Goal: Information Seeking & Learning: Check status

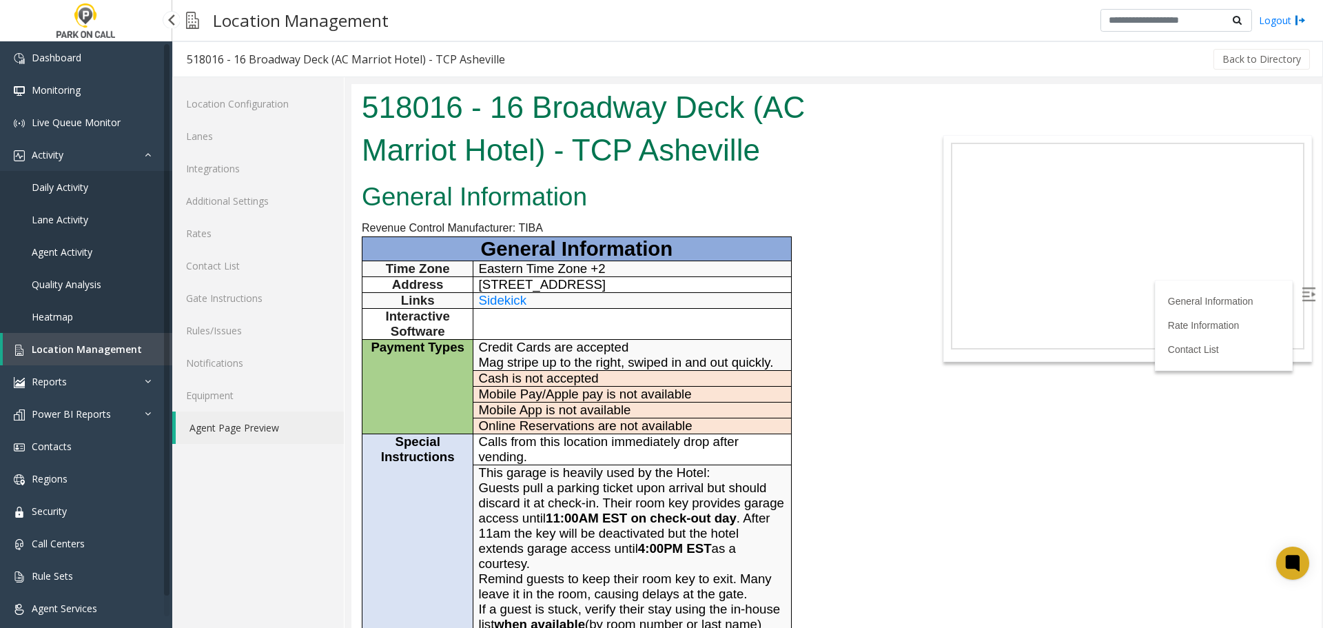
click at [59, 342] on span "Location Management" at bounding box center [87, 348] width 110 height 13
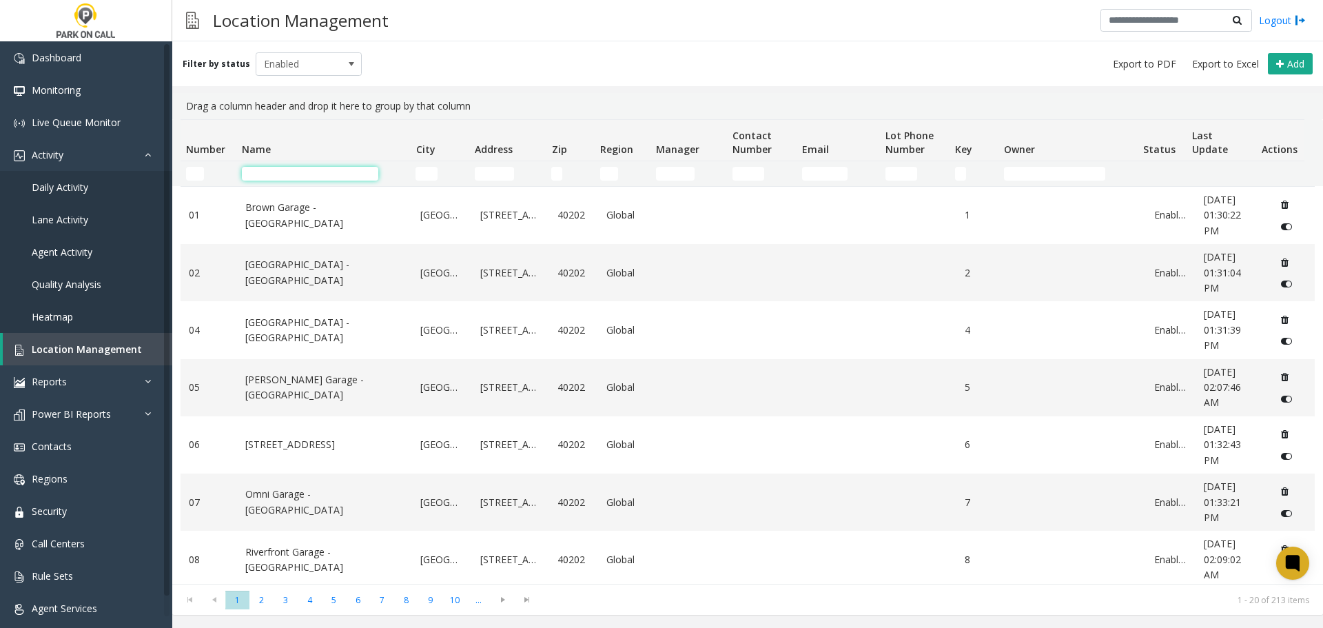
click at [326, 178] on input "Name Filter" at bounding box center [310, 174] width 136 height 14
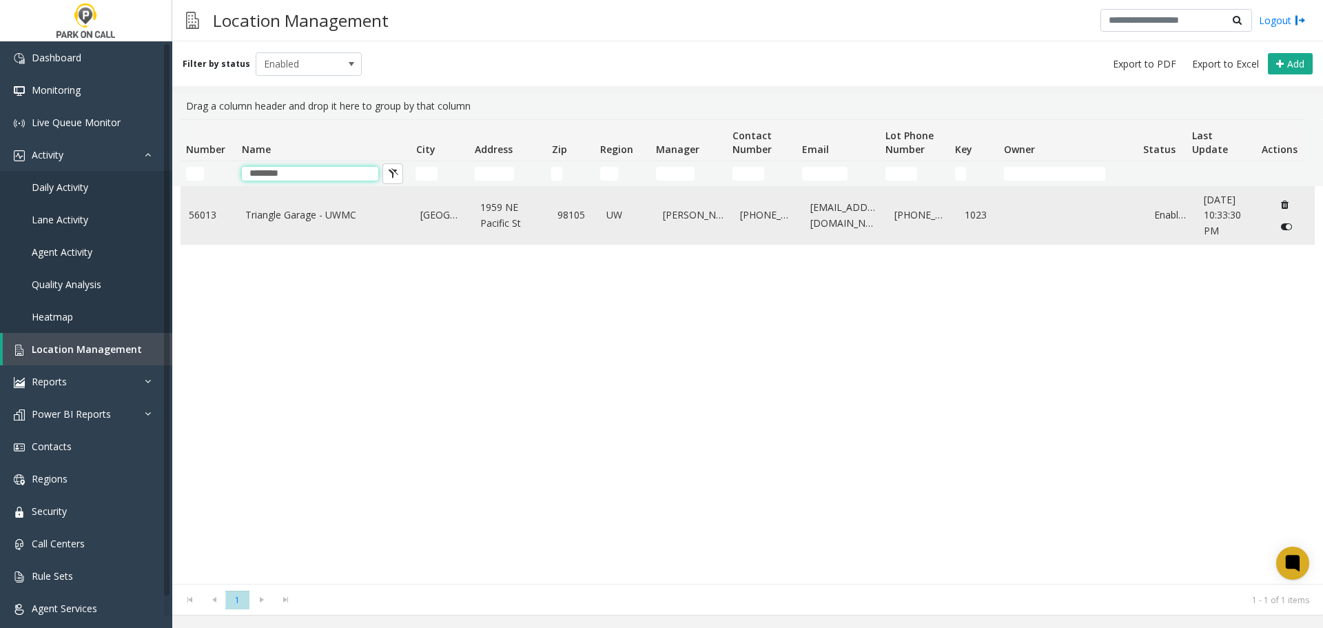
type input "********"
click at [302, 211] on link "Triangle Garage - UWMC" at bounding box center [324, 214] width 159 height 15
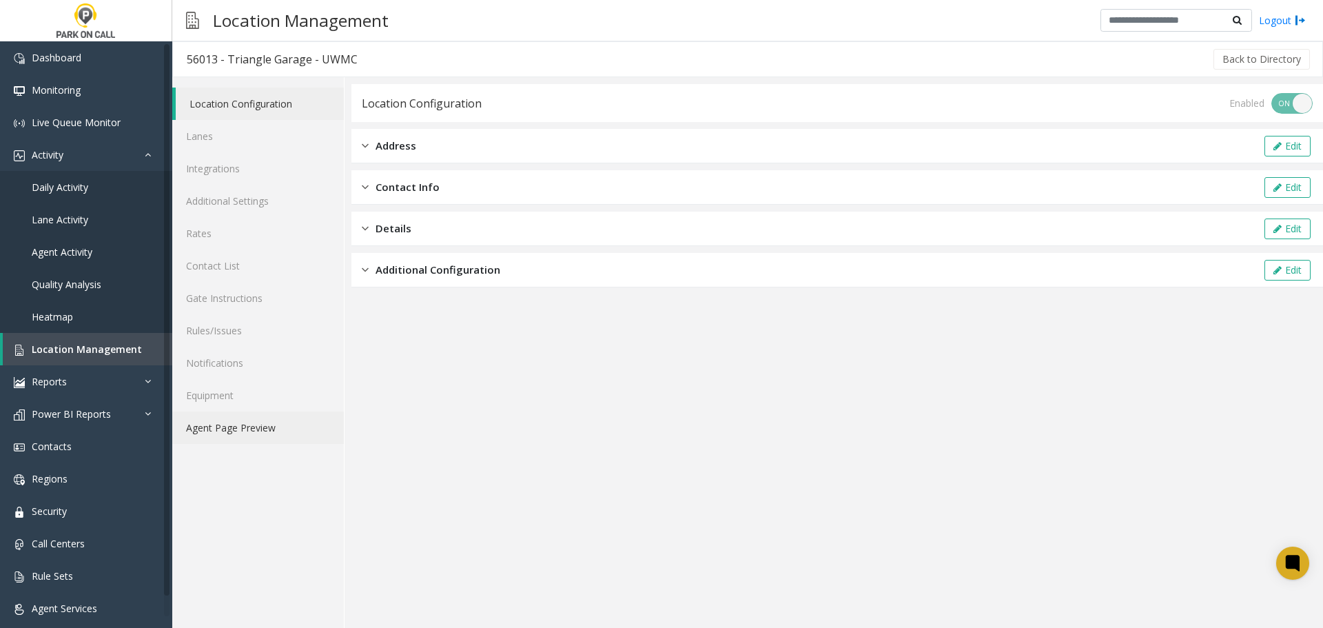
click at [251, 429] on link "Agent Page Preview" at bounding box center [258, 427] width 172 height 32
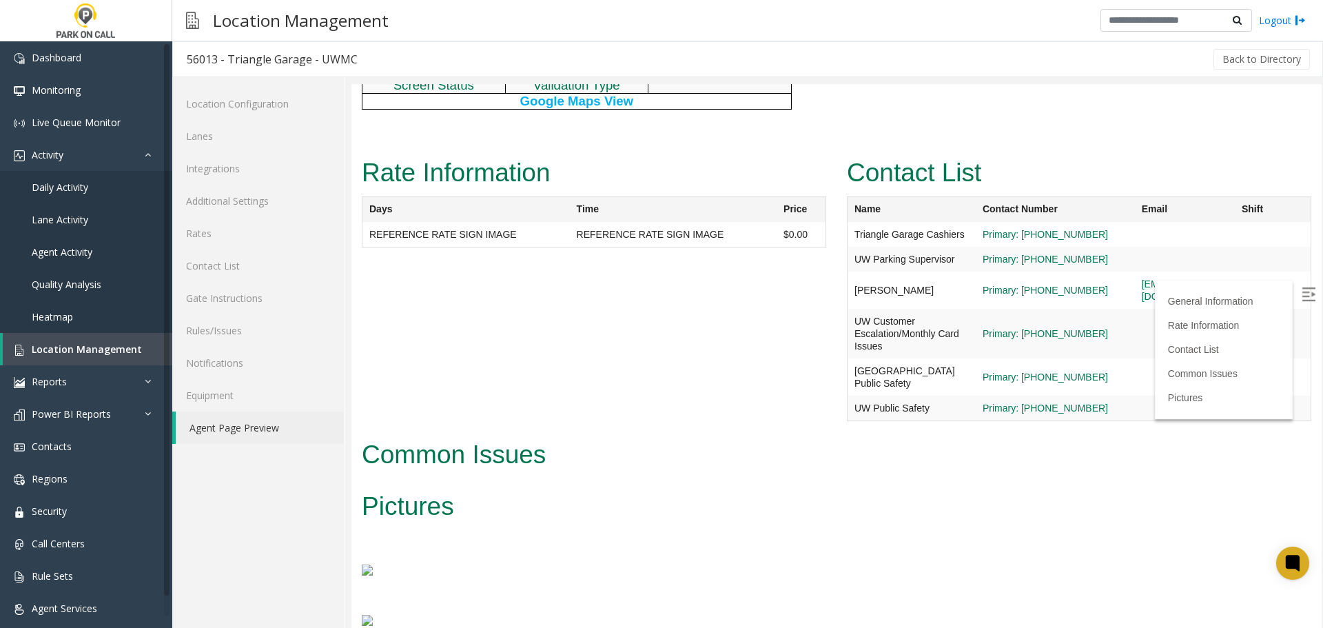
scroll to position [1161, 0]
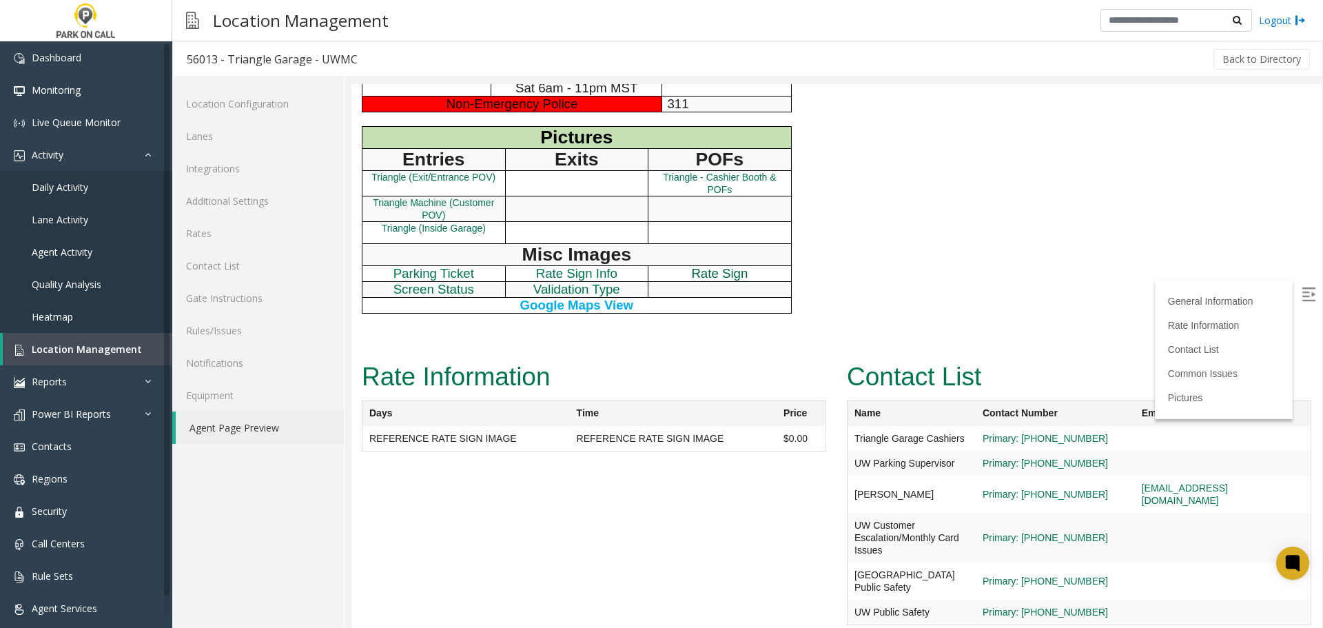
click at [715, 280] on link "Rate Sign" at bounding box center [719, 273] width 57 height 14
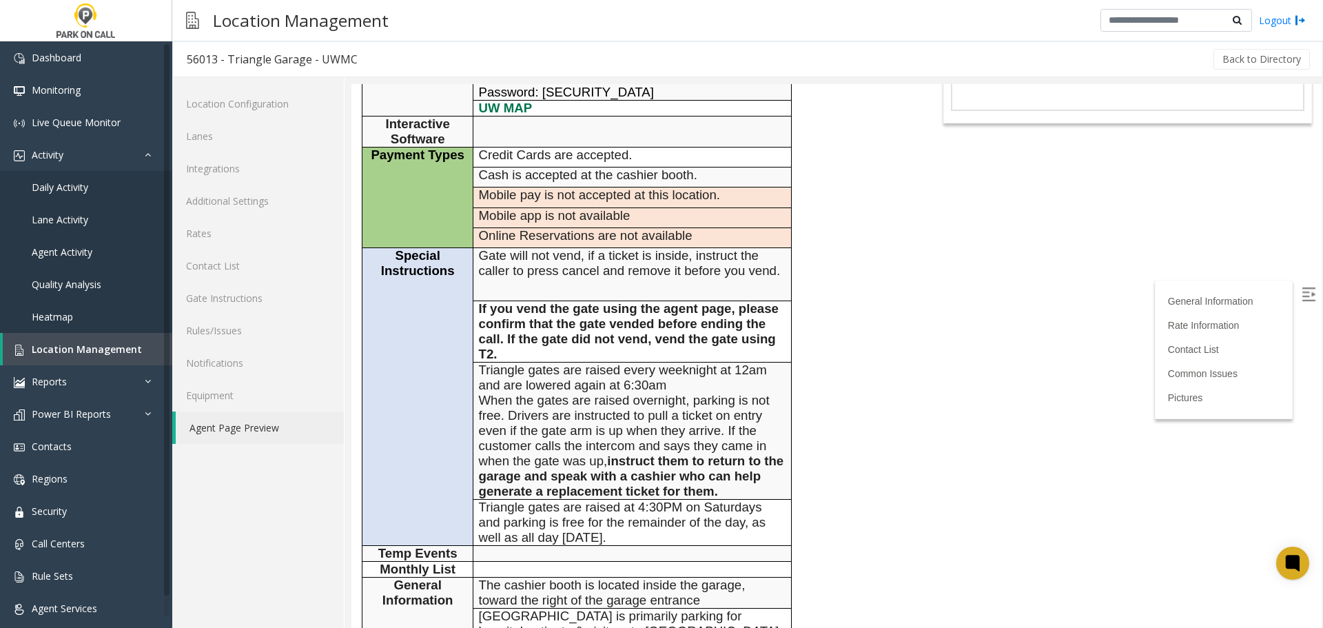
scroll to position [0, 0]
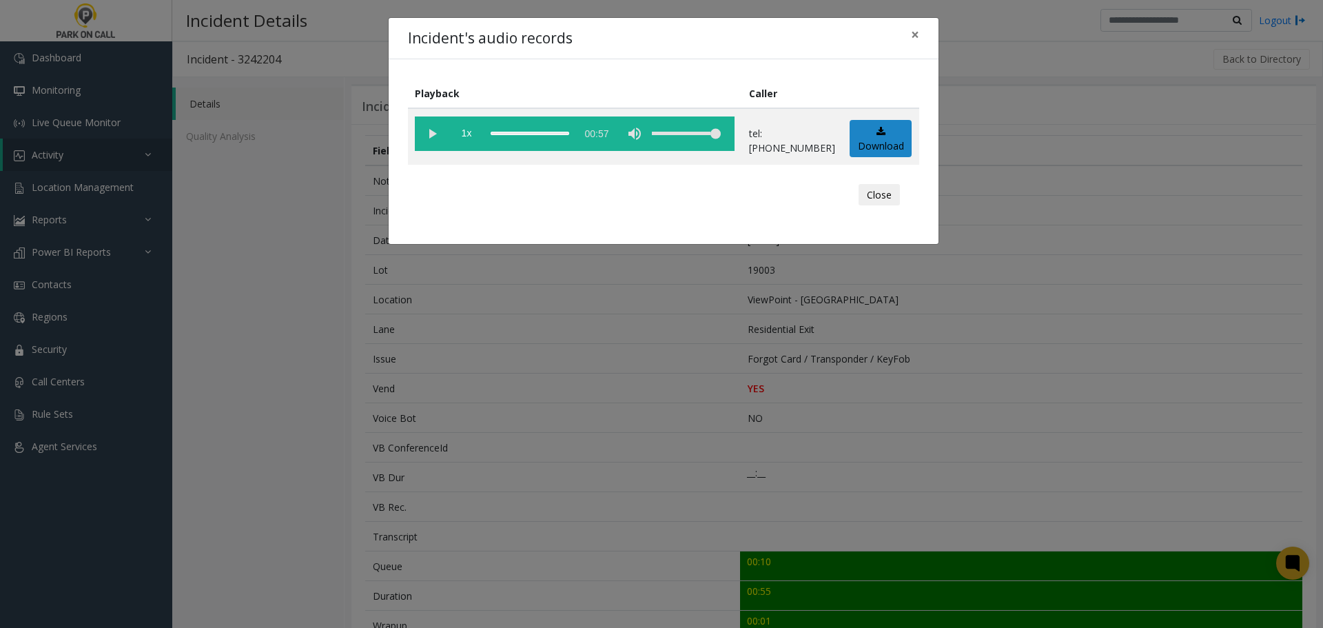
scroll to position [489, 0]
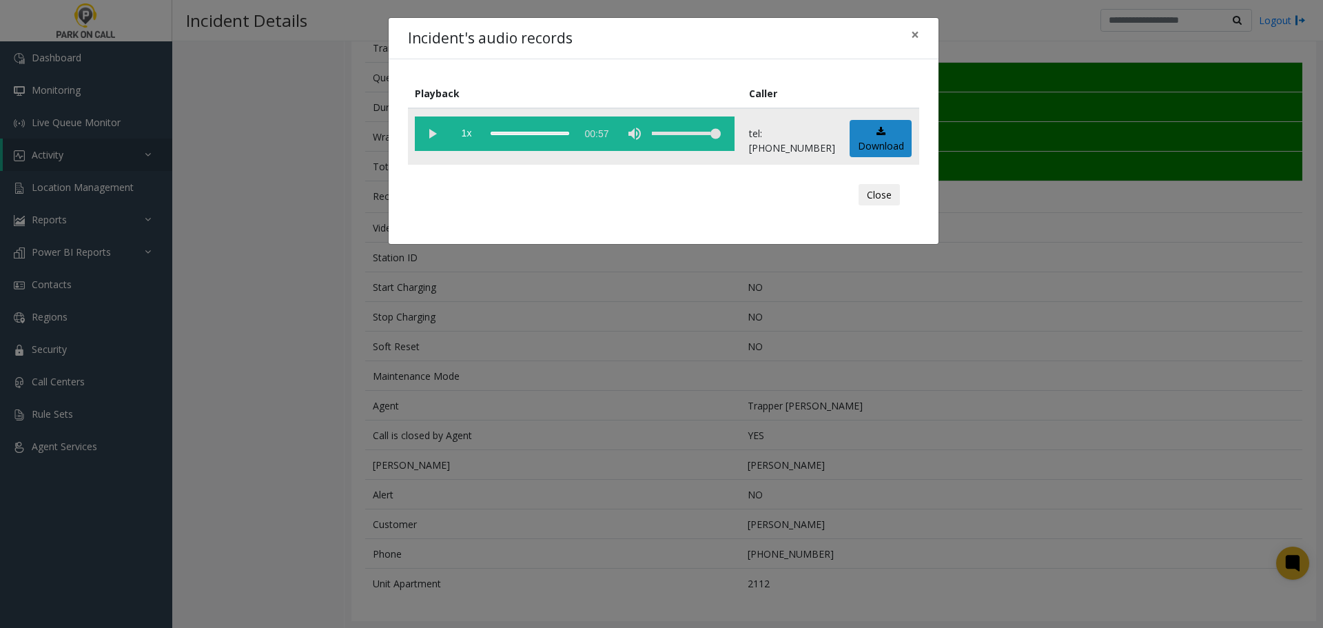
click at [429, 140] on vg-play-pause at bounding box center [432, 133] width 34 height 34
click at [559, 134] on div "scrub bar" at bounding box center [530, 133] width 79 height 34
click at [565, 350] on div "Incident's audio records × Playback Caller 1x 00:57 tel:[PHONE_NUMBER] Download…" at bounding box center [661, 314] width 1323 height 628
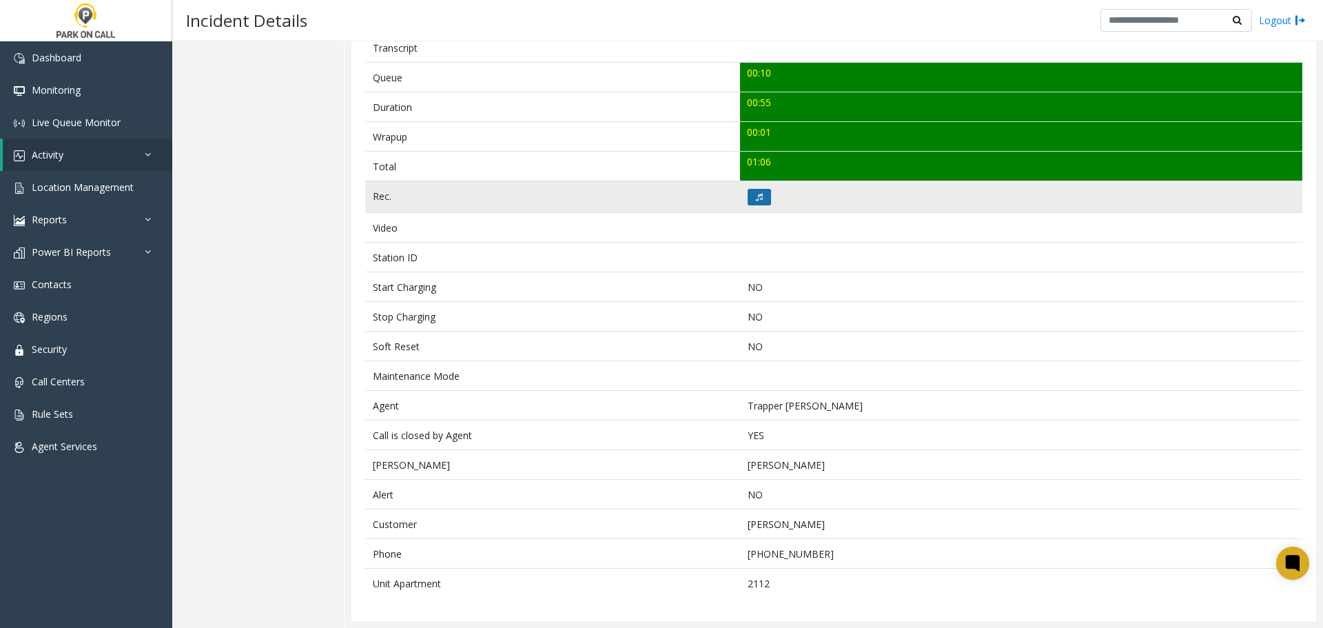
click at [758, 192] on button at bounding box center [759, 197] width 23 height 17
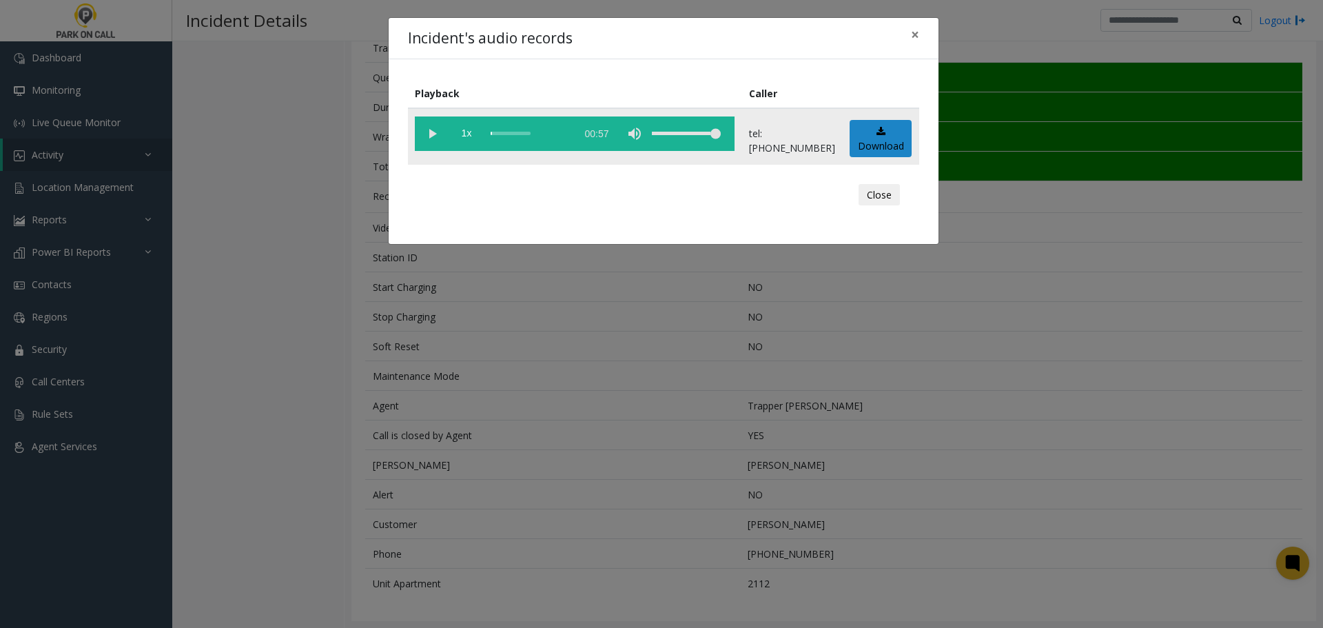
click at [430, 136] on vg-play-pause at bounding box center [432, 133] width 34 height 34
click at [548, 137] on div "scrub bar" at bounding box center [530, 133] width 79 height 34
click at [538, 378] on div "Incident's audio records × Playback Caller 1x 00:57 tel:0030169002 Download Clo…" at bounding box center [661, 314] width 1323 height 628
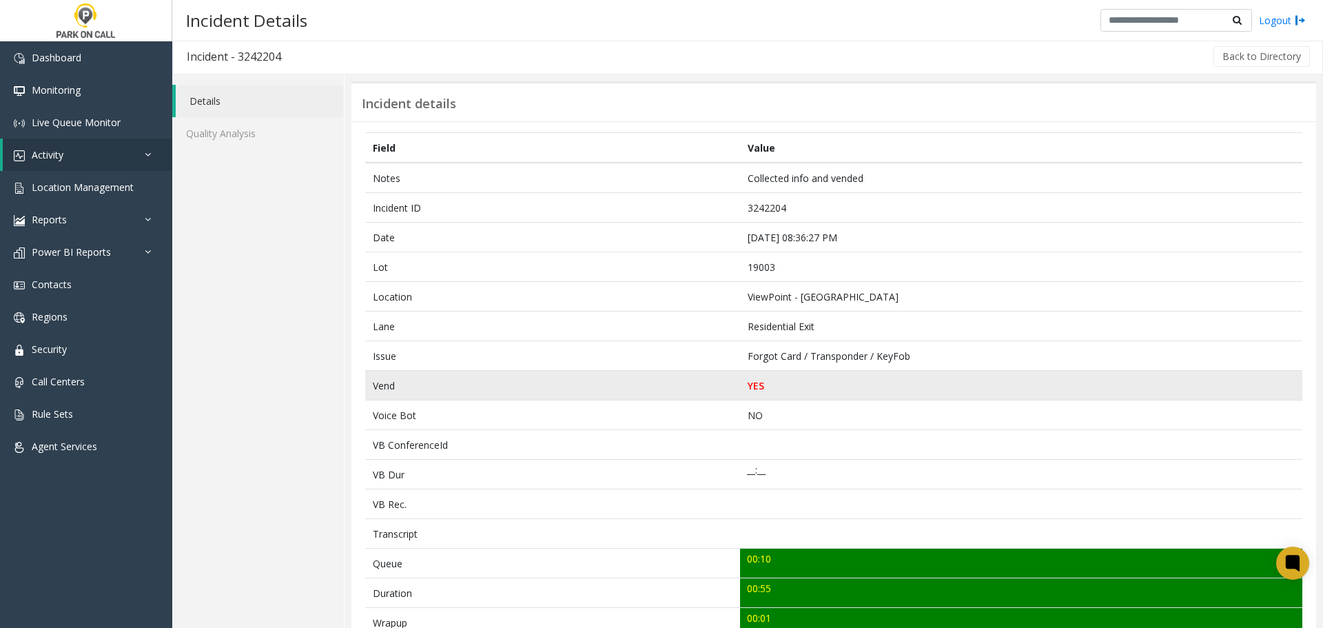
scroll to position [0, 0]
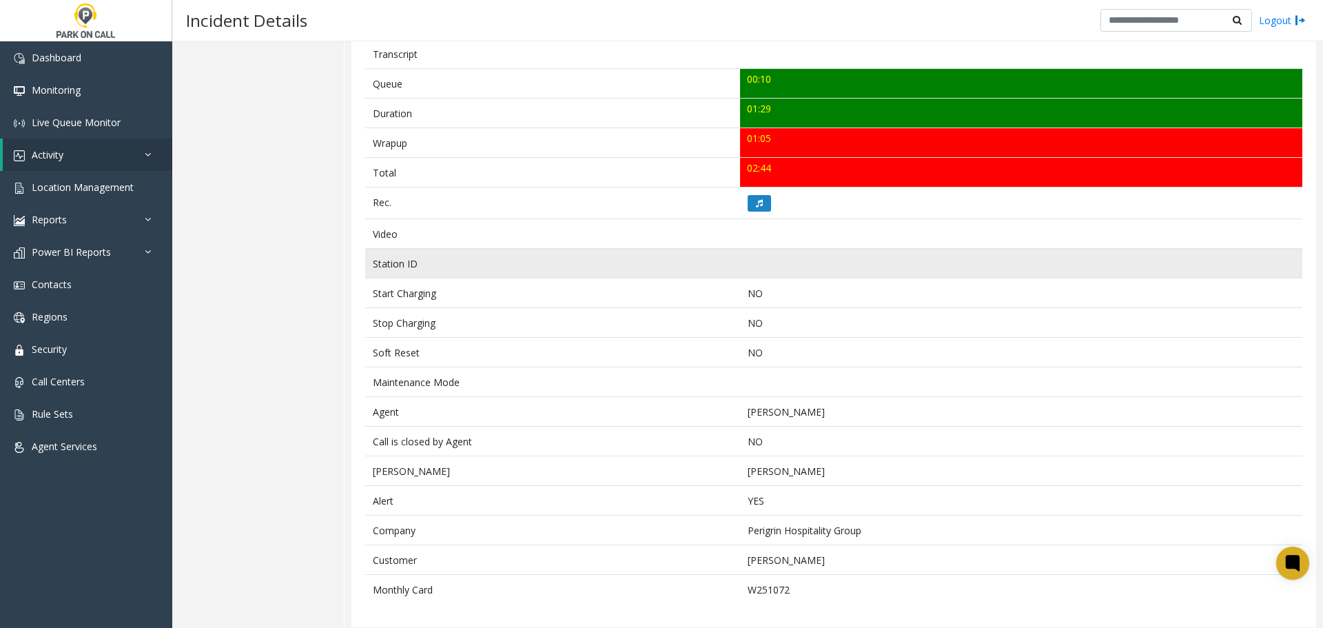
scroll to position [489, 0]
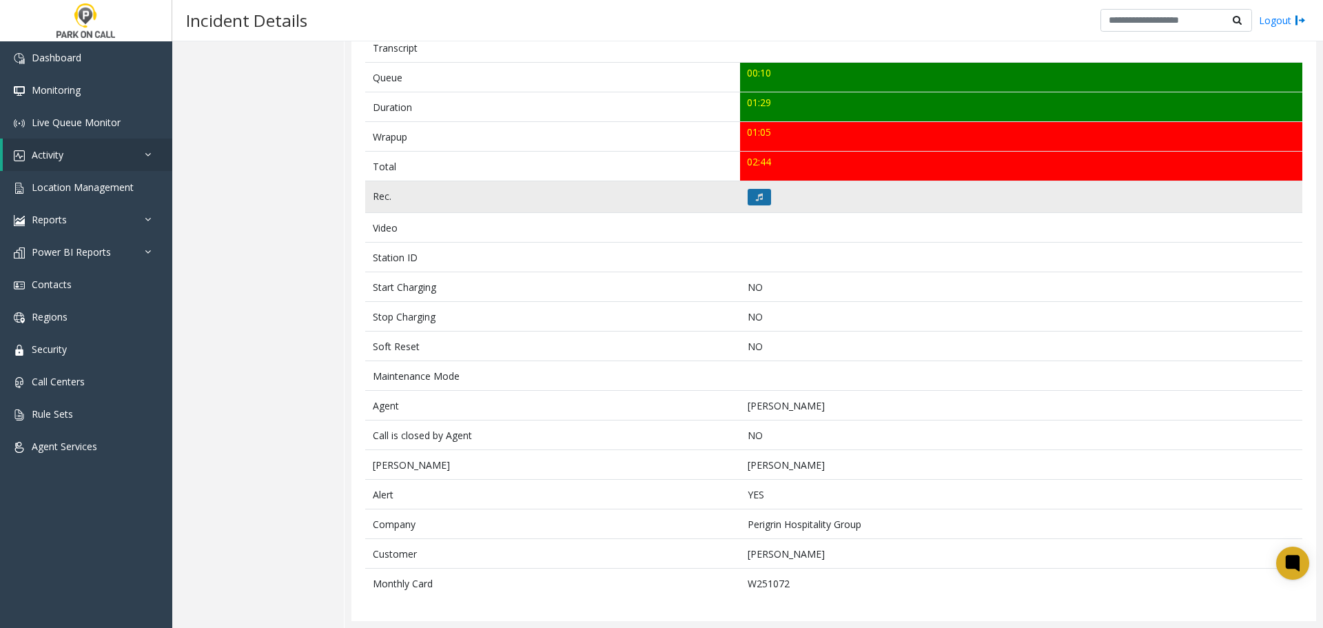
click at [758, 198] on icon at bounding box center [759, 197] width 7 height 8
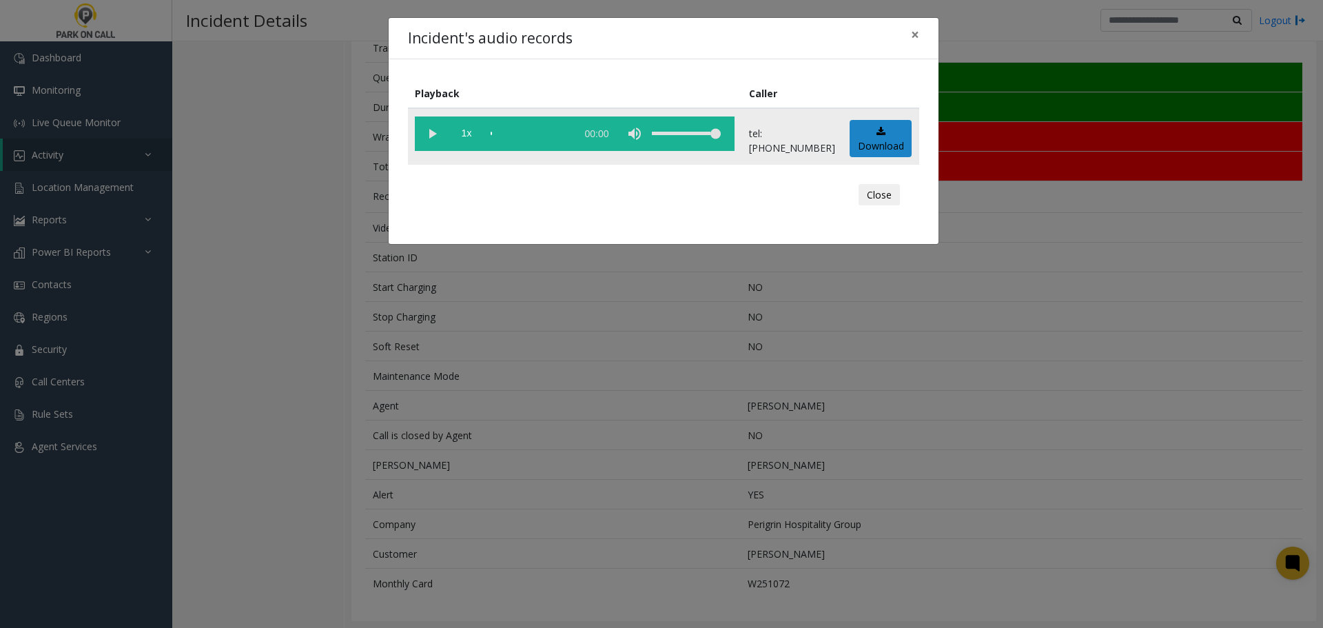
click at [433, 141] on vg-play-pause at bounding box center [432, 133] width 34 height 34
click at [859, 77] on div "Playback Caller 1x 01:32 tel:0034019007 Download Close" at bounding box center [664, 151] width 550 height 185
click at [562, 134] on div "scrub bar" at bounding box center [530, 133] width 79 height 34
click at [569, 135] on div "scrub bar" at bounding box center [530, 133] width 79 height 34
click at [569, 137] on div "scrub bar" at bounding box center [530, 133] width 79 height 34
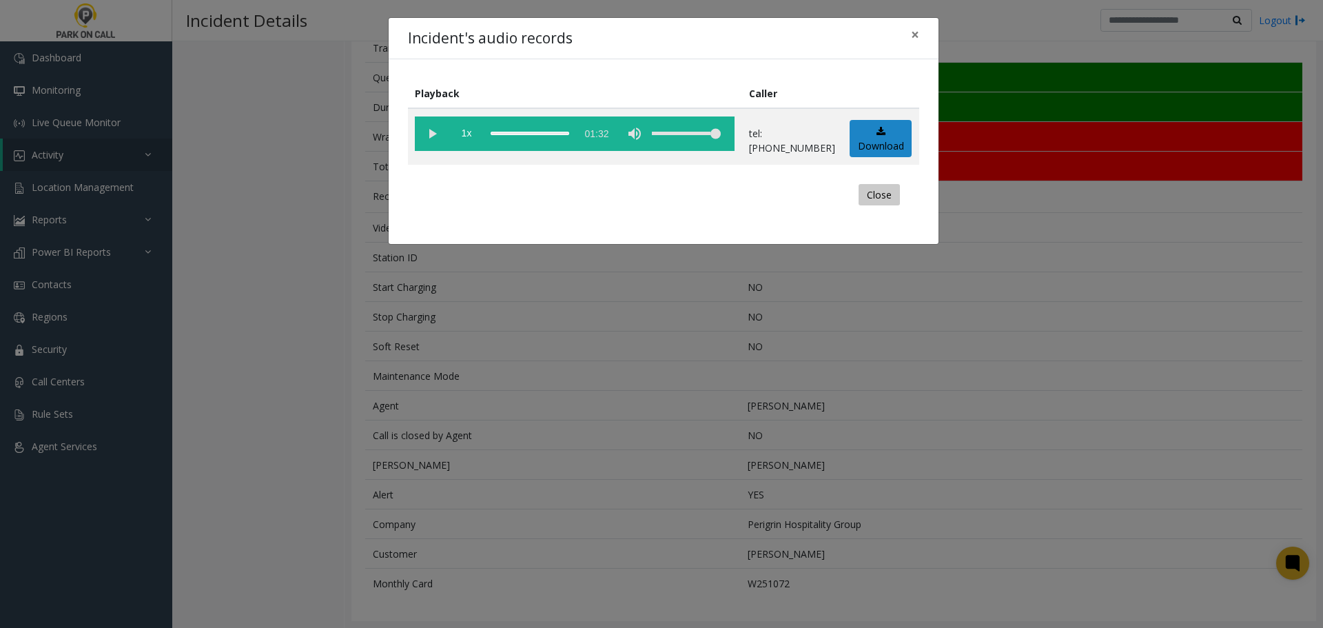
click at [880, 193] on button "Close" at bounding box center [879, 195] width 41 height 22
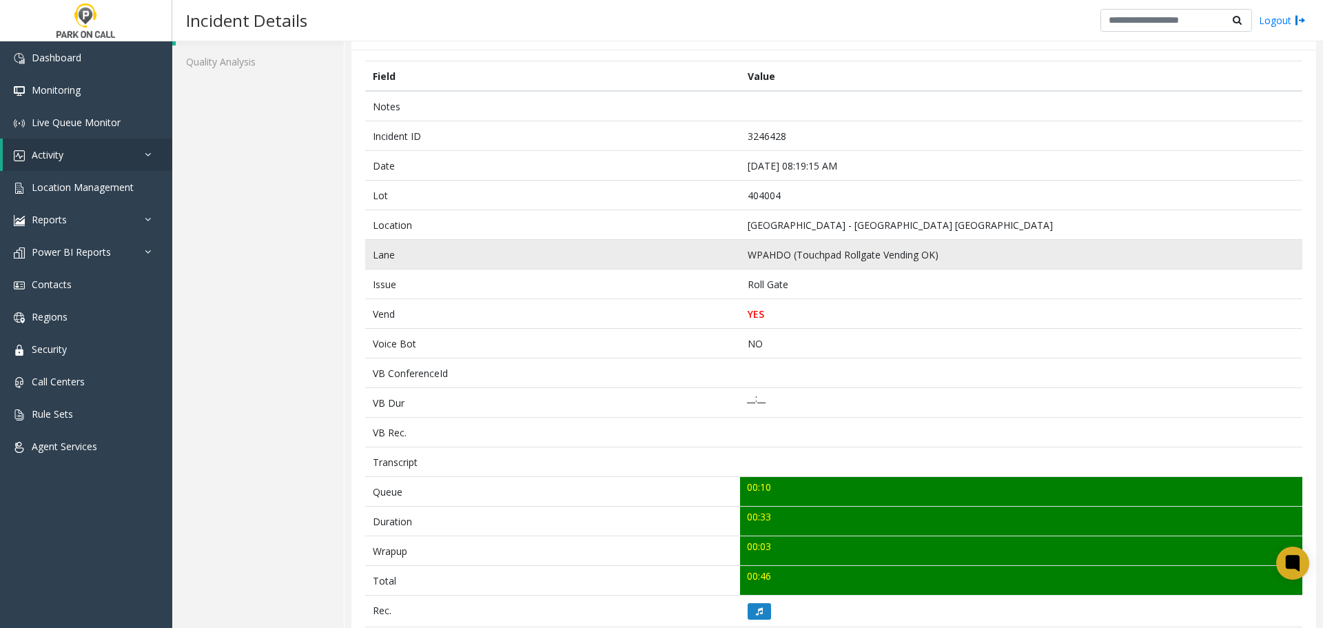
scroll to position [429, 0]
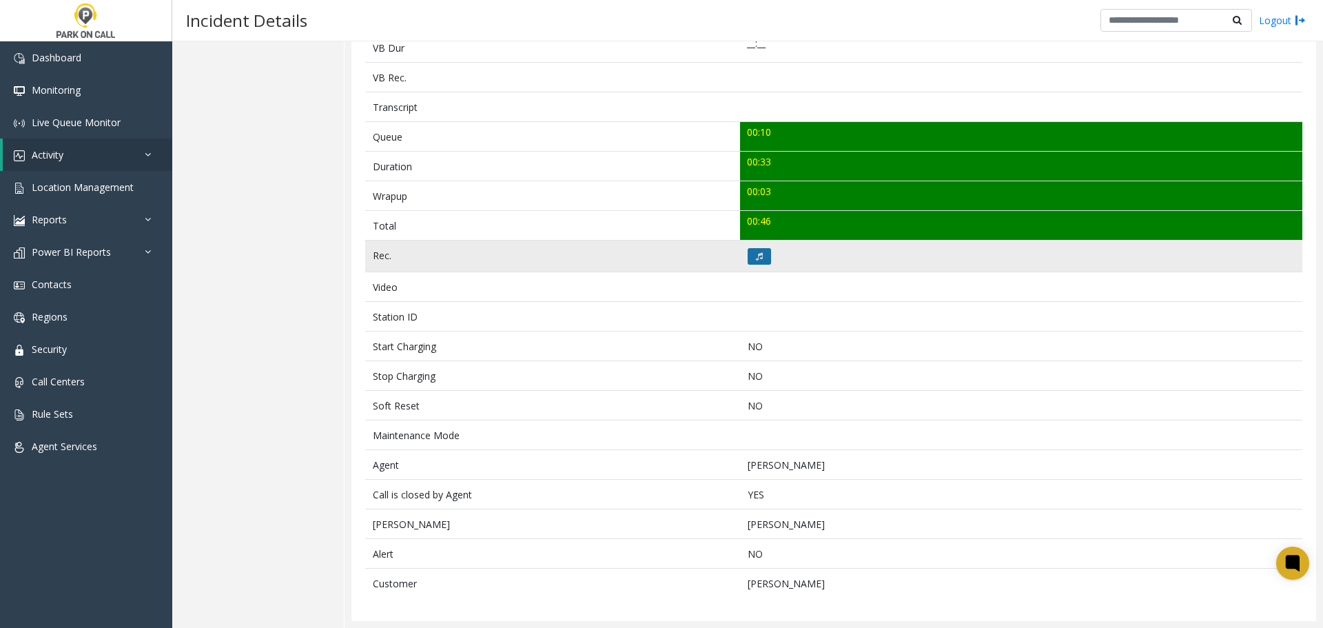
click at [754, 260] on button at bounding box center [759, 256] width 23 height 17
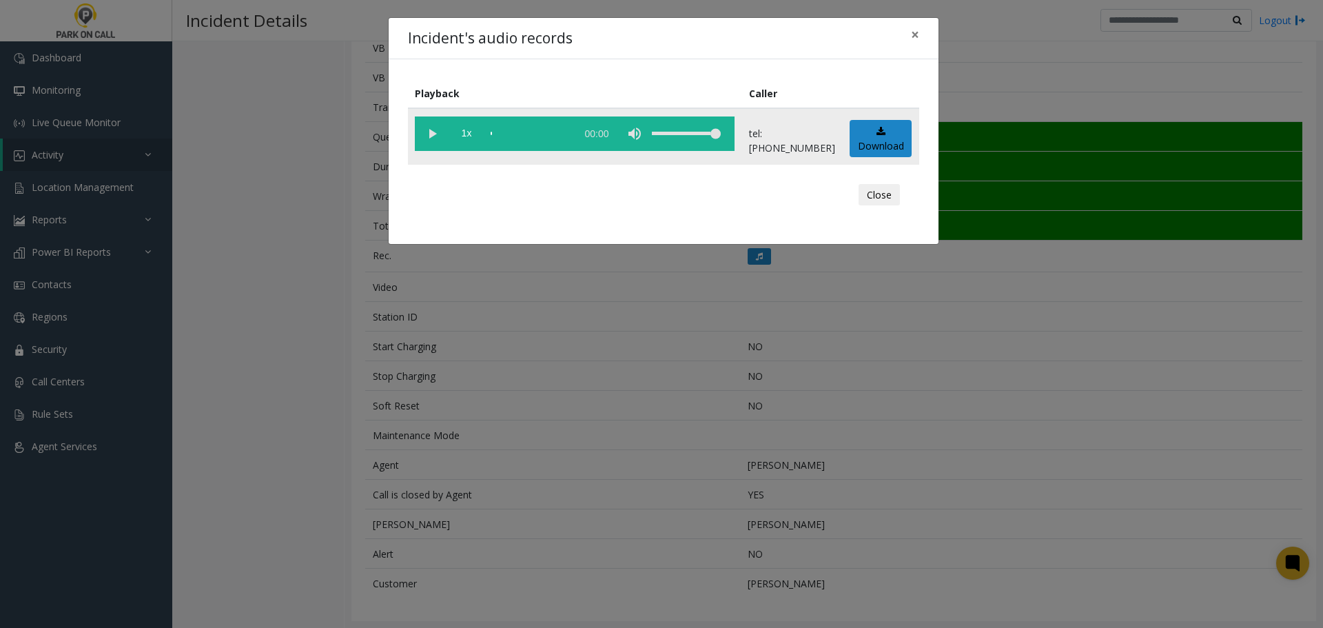
click at [436, 128] on vg-play-pause at bounding box center [432, 133] width 34 height 34
click at [435, 128] on vg-play-pause at bounding box center [432, 133] width 34 height 34
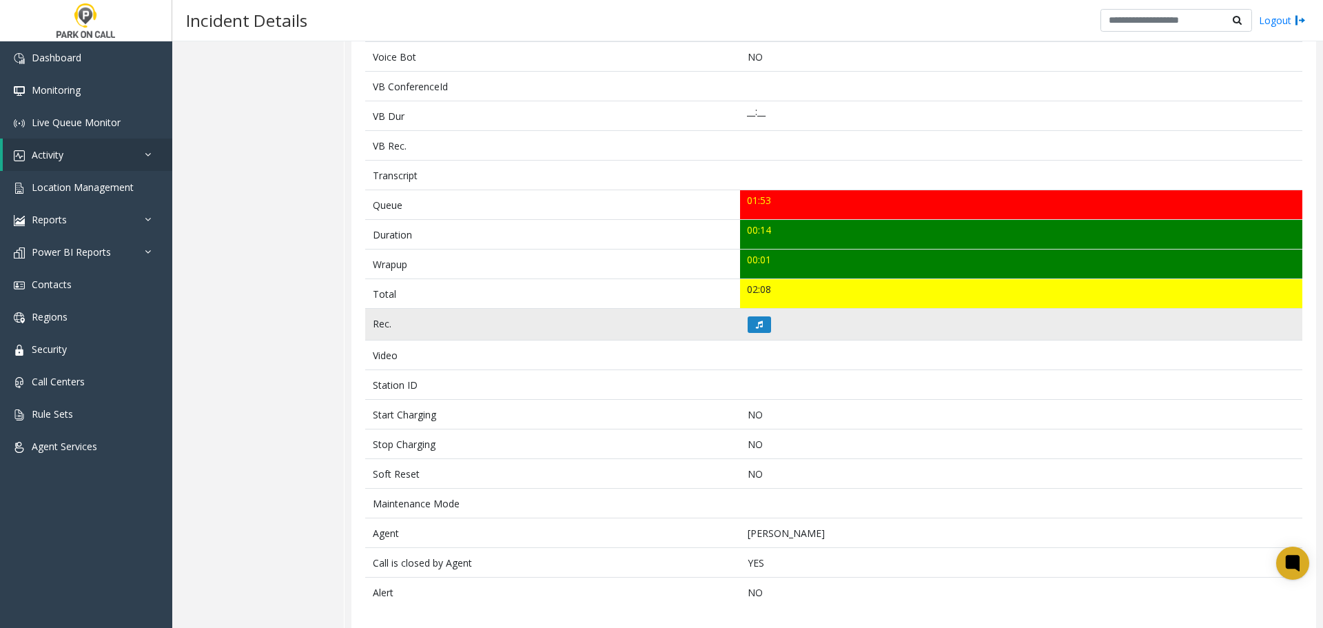
scroll to position [370, 0]
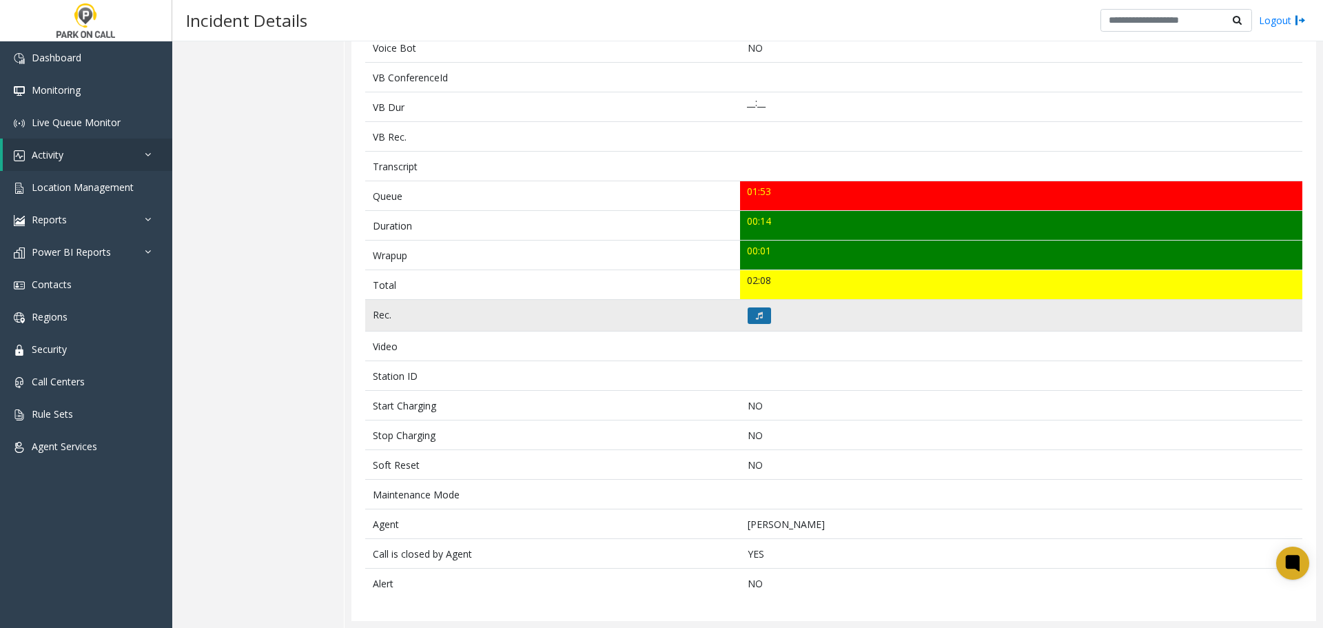
click at [756, 314] on icon at bounding box center [759, 315] width 7 height 8
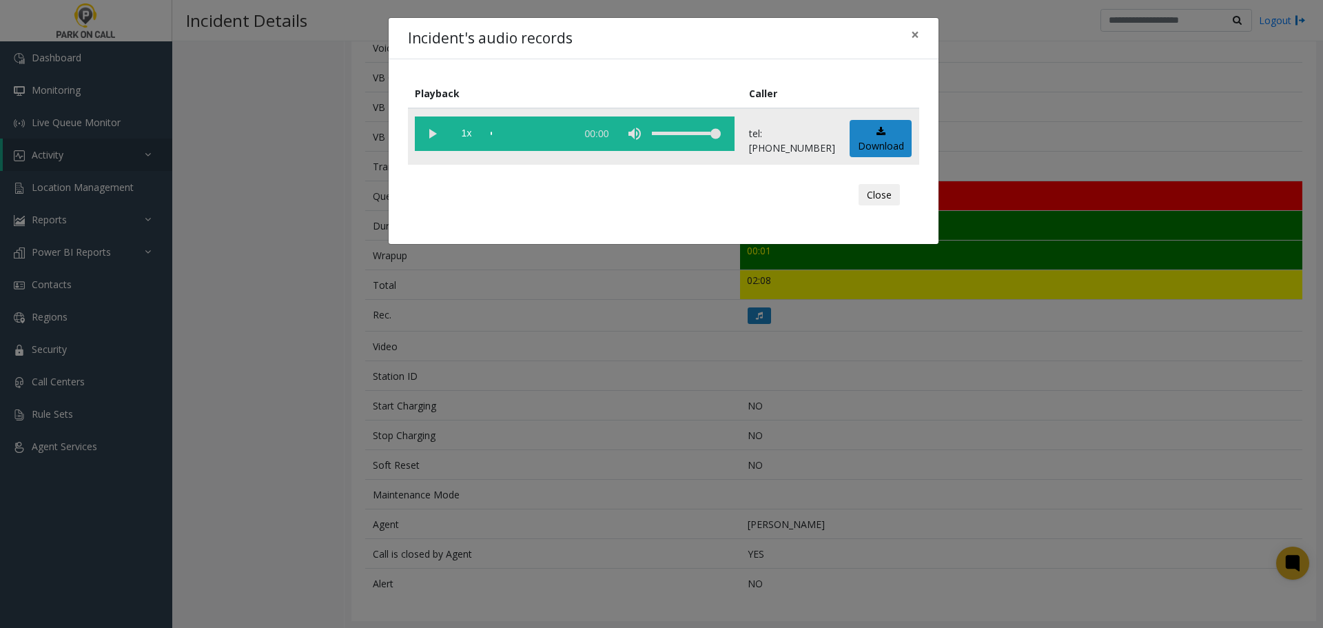
click at [433, 142] on vg-play-pause at bounding box center [432, 133] width 34 height 34
click at [881, 207] on div "Close" at bounding box center [664, 194] width 492 height 41
click at [875, 201] on button "Close" at bounding box center [879, 195] width 41 height 22
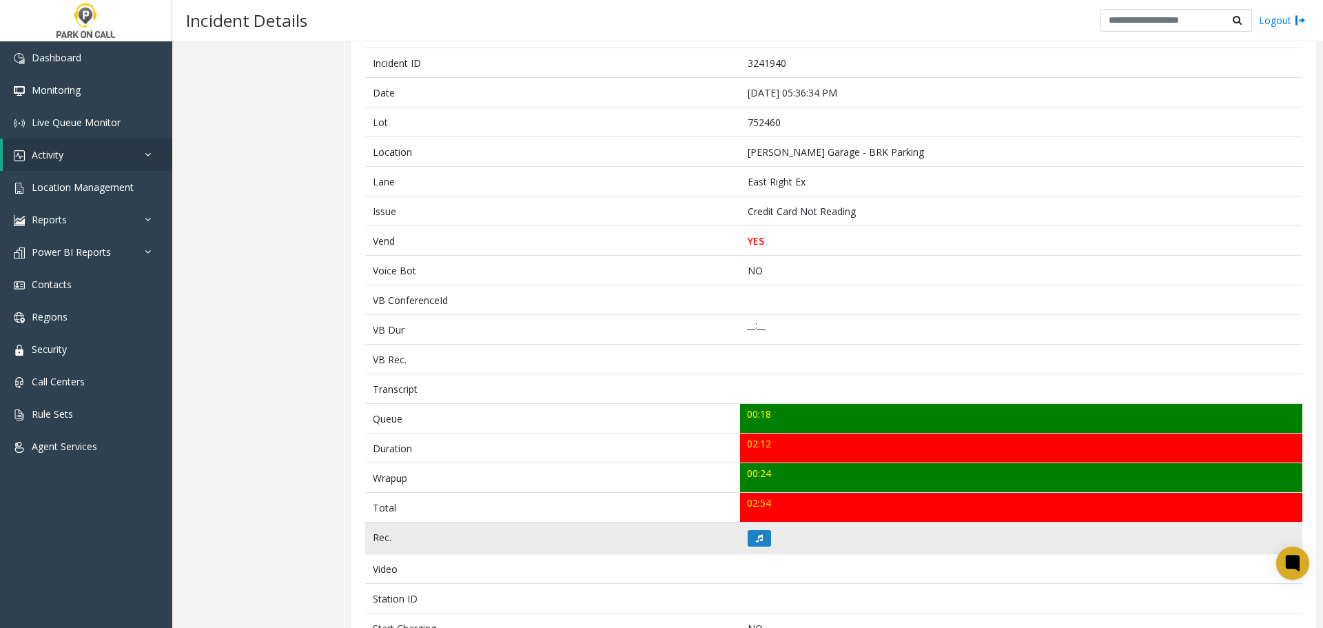
scroll to position [276, 0]
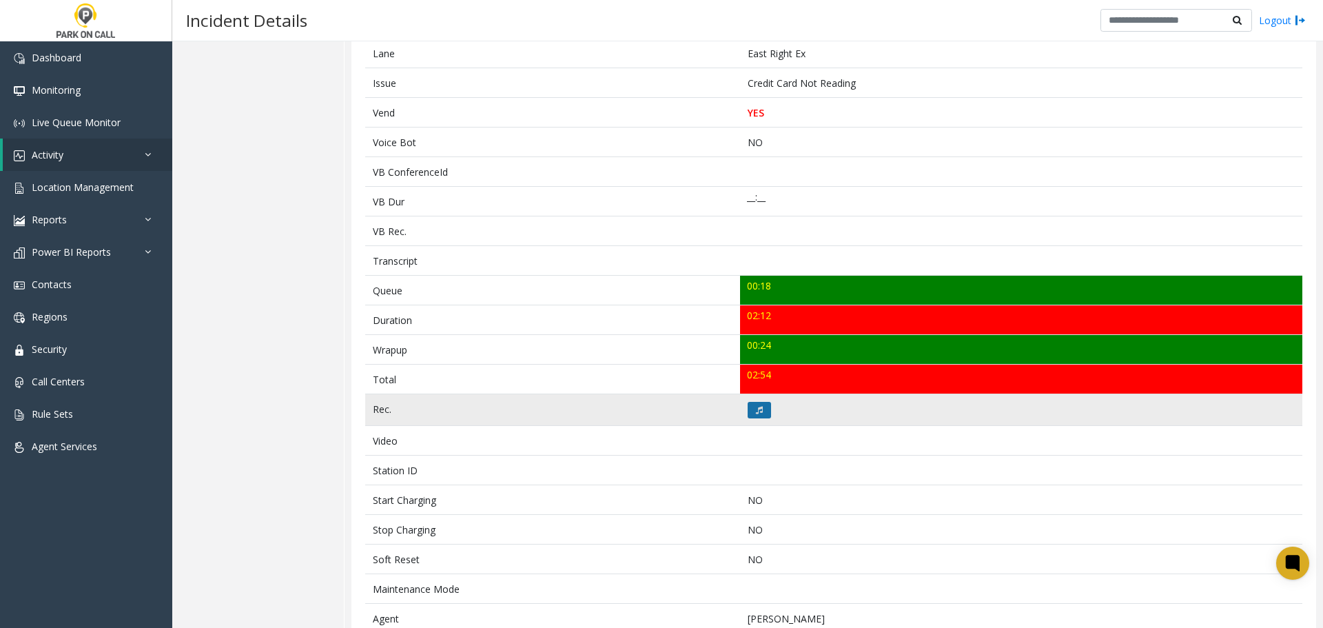
click at [761, 409] on button at bounding box center [759, 410] width 23 height 17
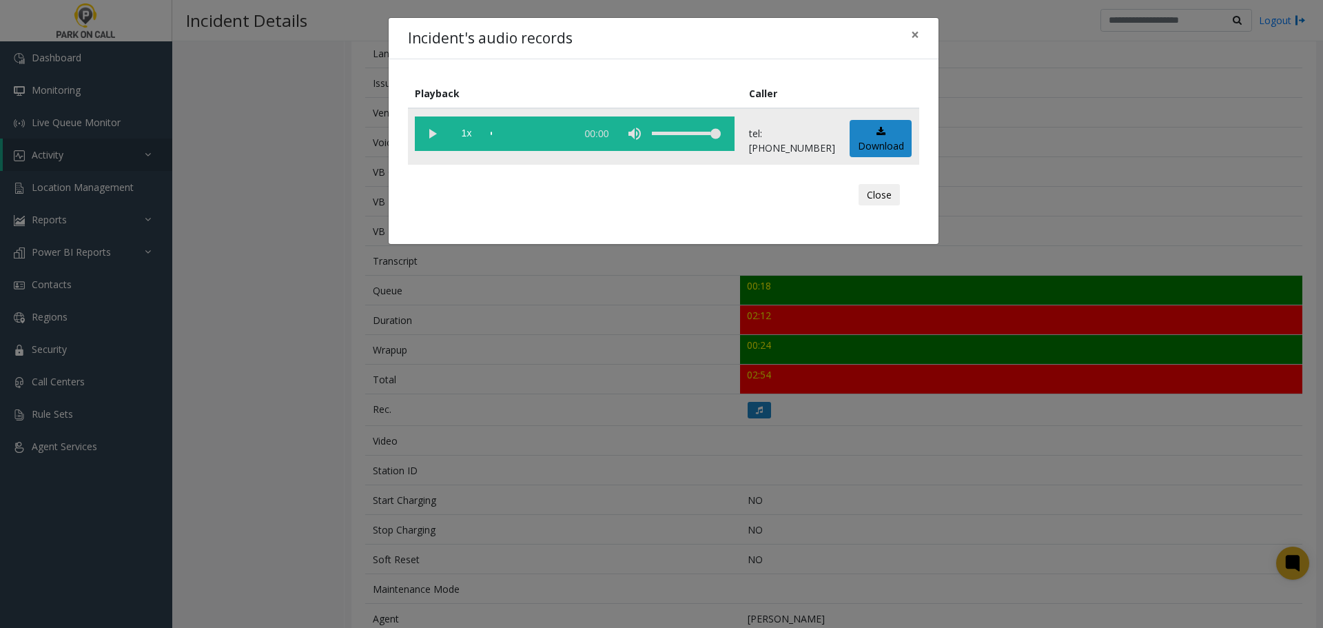
click at [434, 134] on vg-play-pause at bounding box center [432, 133] width 34 height 34
click at [551, 132] on div "scrub bar" at bounding box center [530, 133] width 79 height 34
click at [426, 128] on vg-play-pause at bounding box center [432, 133] width 34 height 34
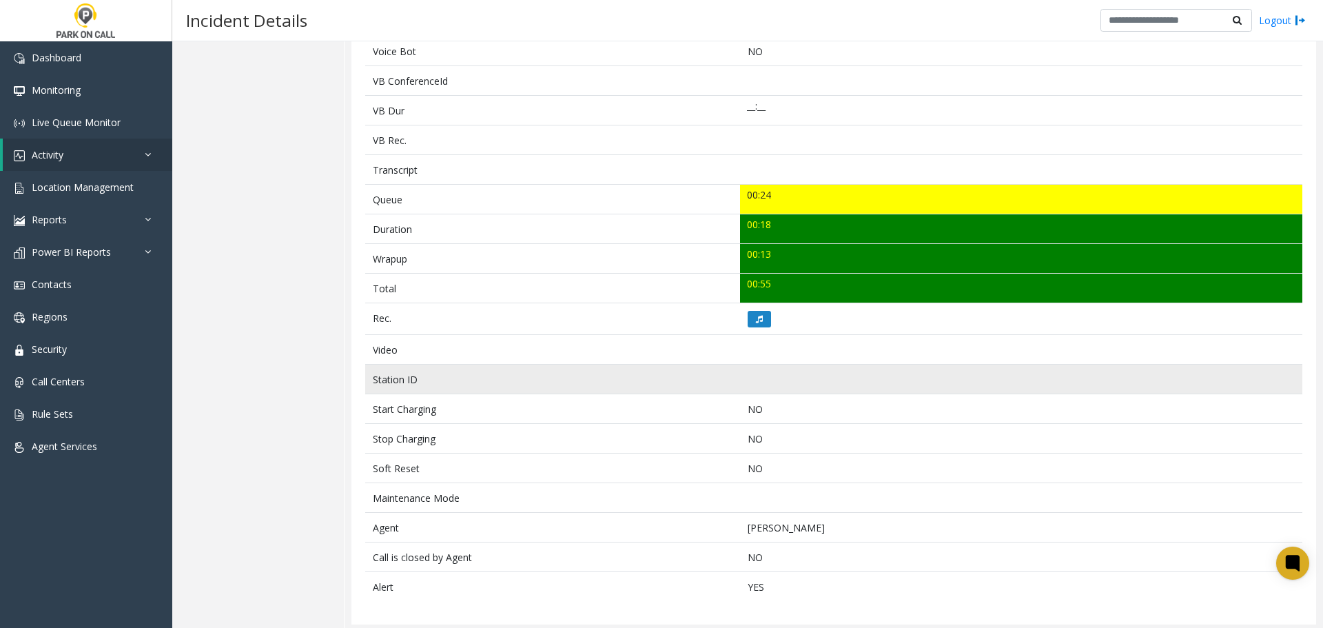
scroll to position [370, 0]
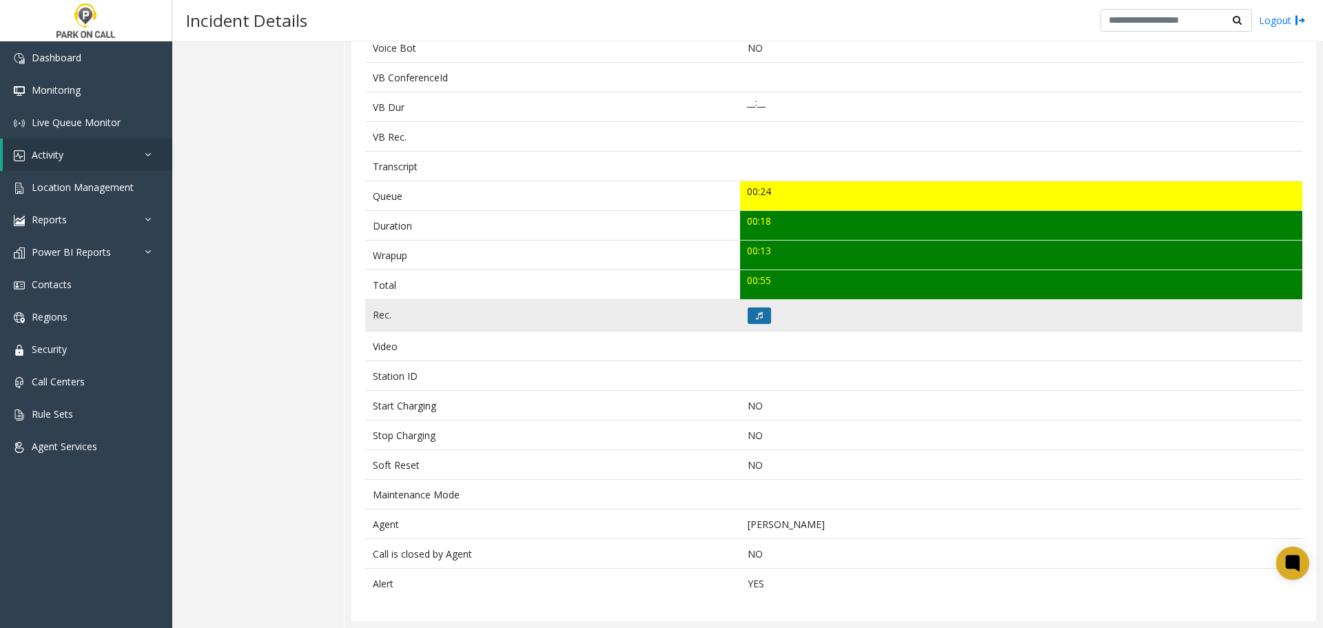
click at [762, 316] on button at bounding box center [759, 315] width 23 height 17
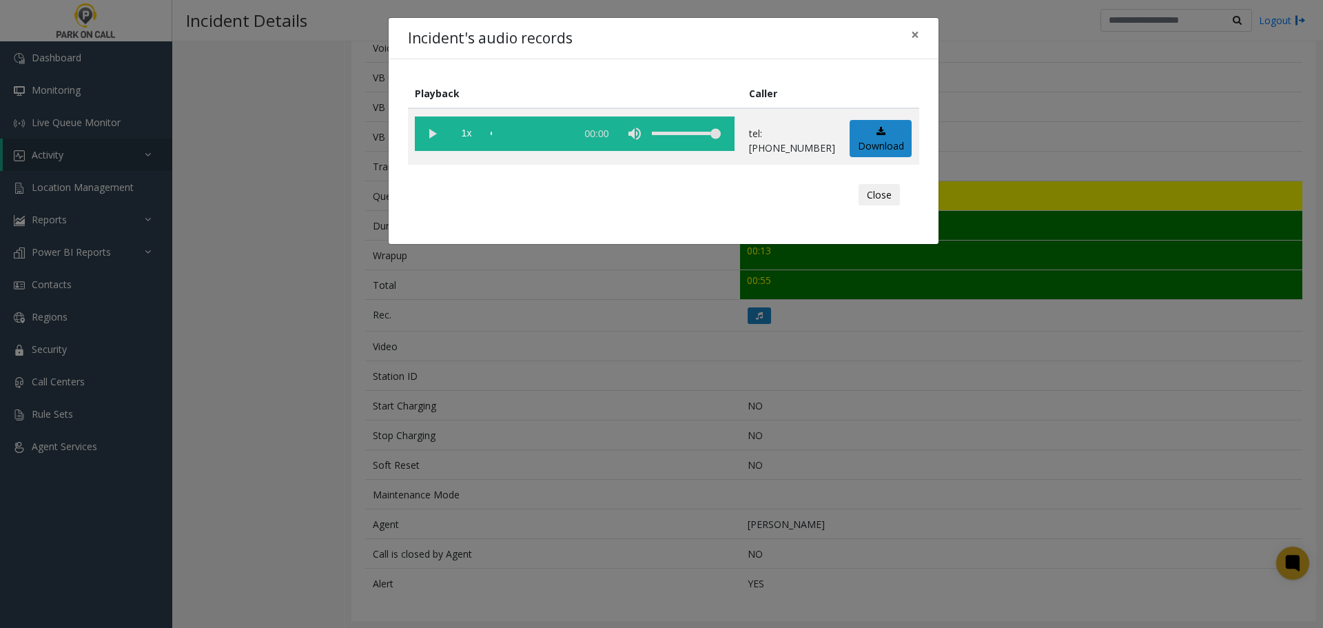
click at [424, 130] on vg-play-pause at bounding box center [432, 133] width 34 height 34
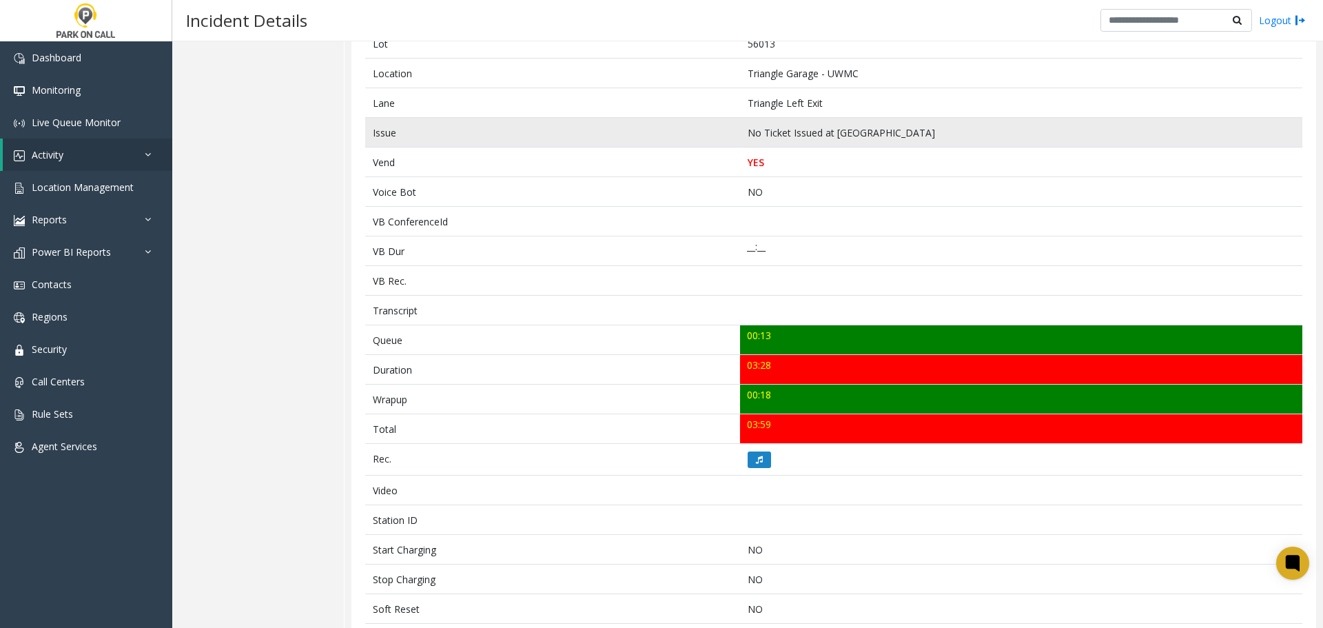
scroll to position [459, 0]
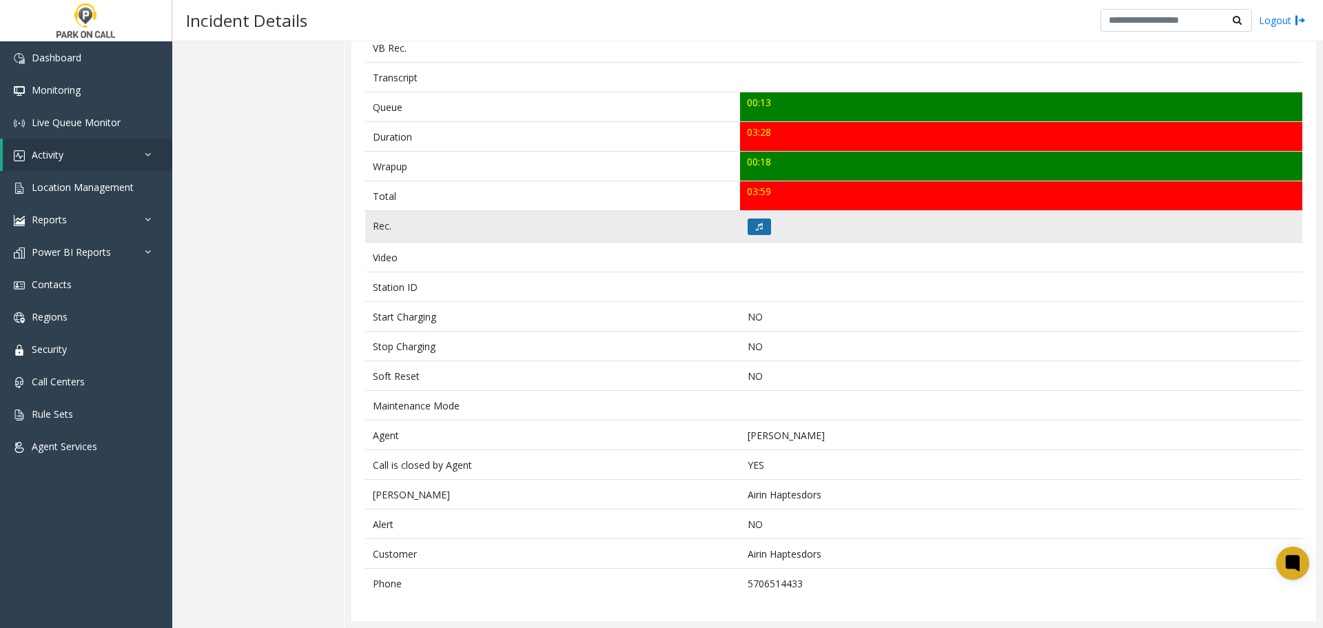
click at [748, 223] on button at bounding box center [759, 226] width 23 height 17
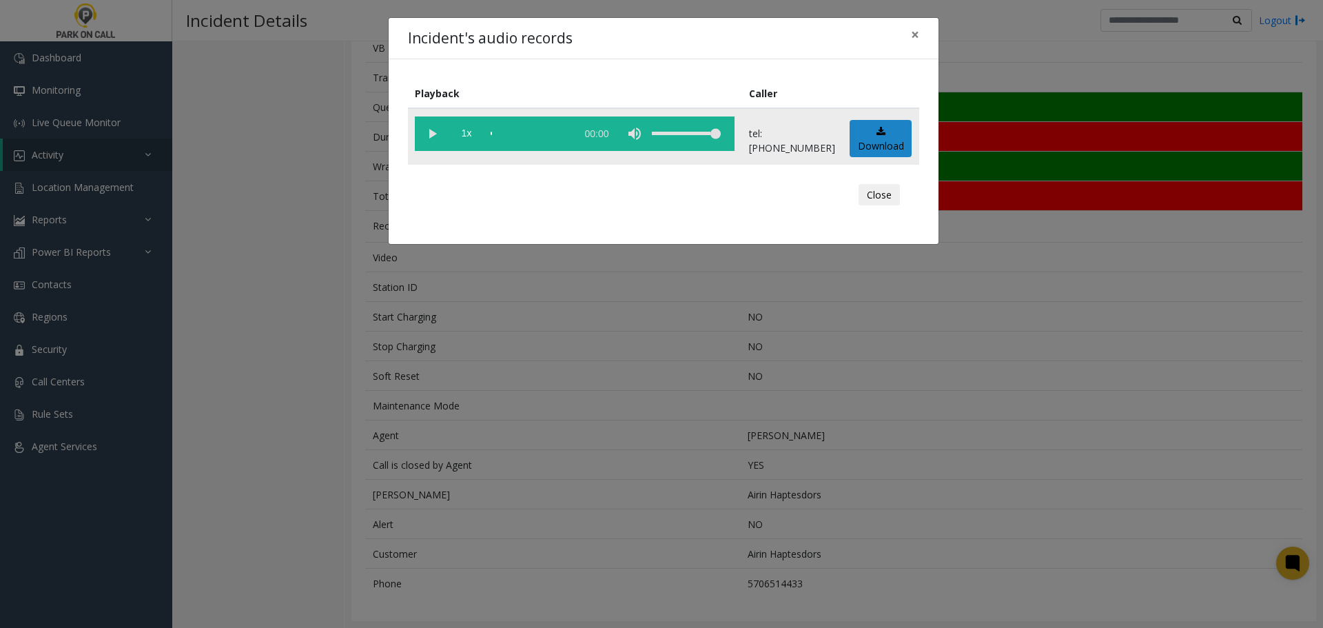
click at [429, 132] on vg-play-pause at bounding box center [432, 133] width 34 height 34
click at [281, 347] on div "Incident's audio records × Playback Caller 1x 03:34 tel:0010239002 Download Clo…" at bounding box center [661, 314] width 1323 height 628
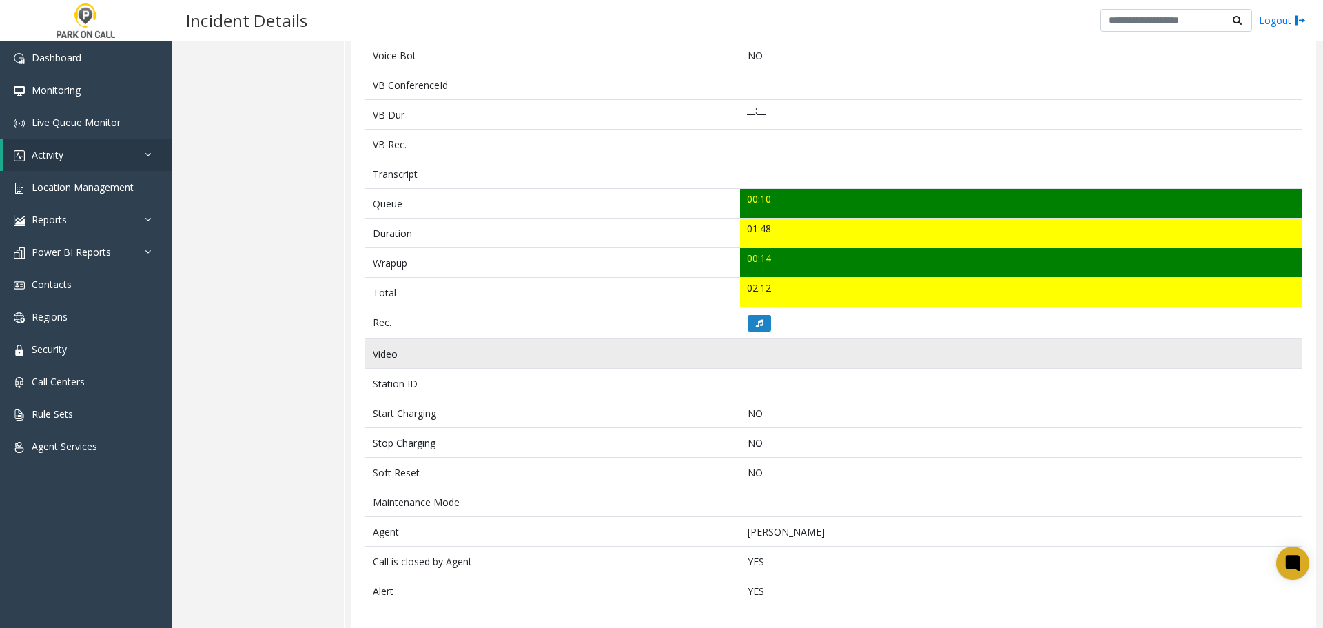
scroll to position [370, 0]
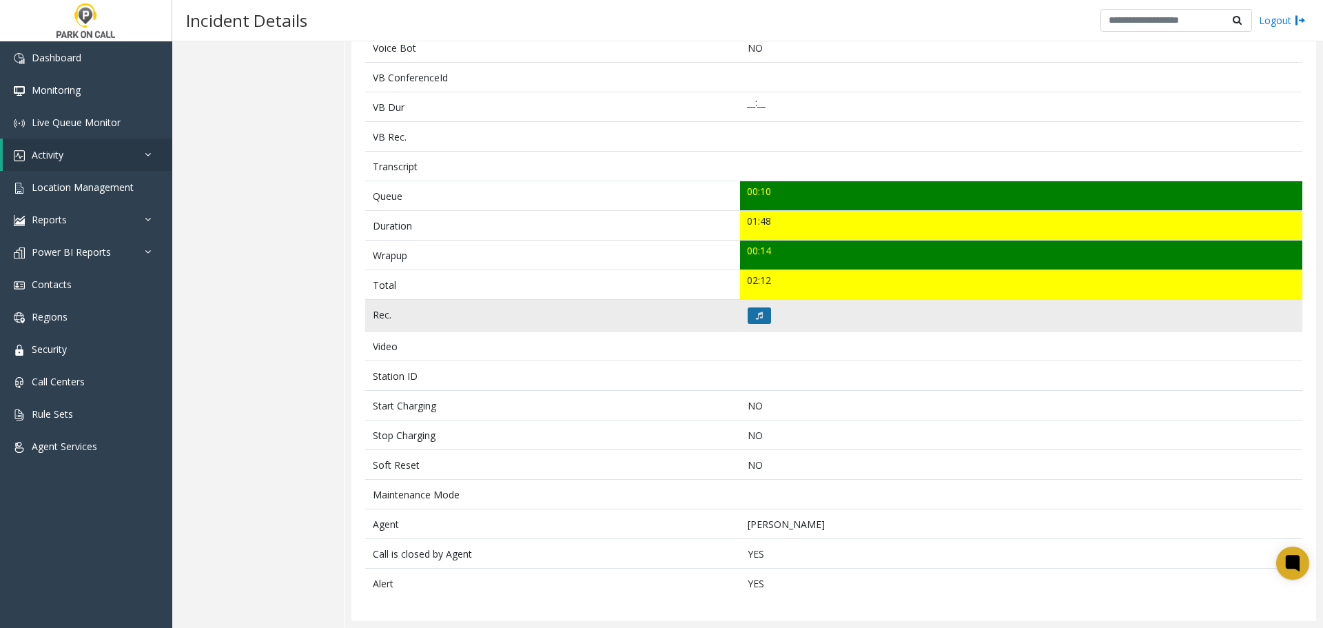
click at [758, 314] on icon at bounding box center [759, 315] width 7 height 8
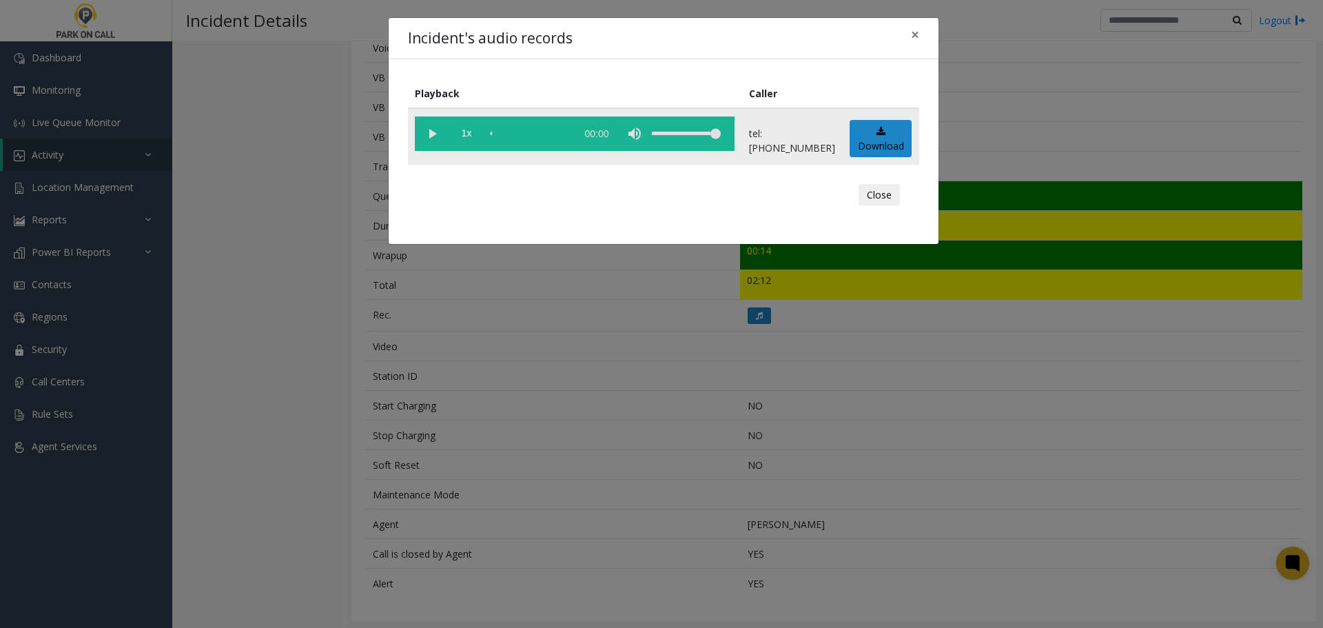
click at [435, 136] on vg-play-pause at bounding box center [432, 133] width 34 height 34
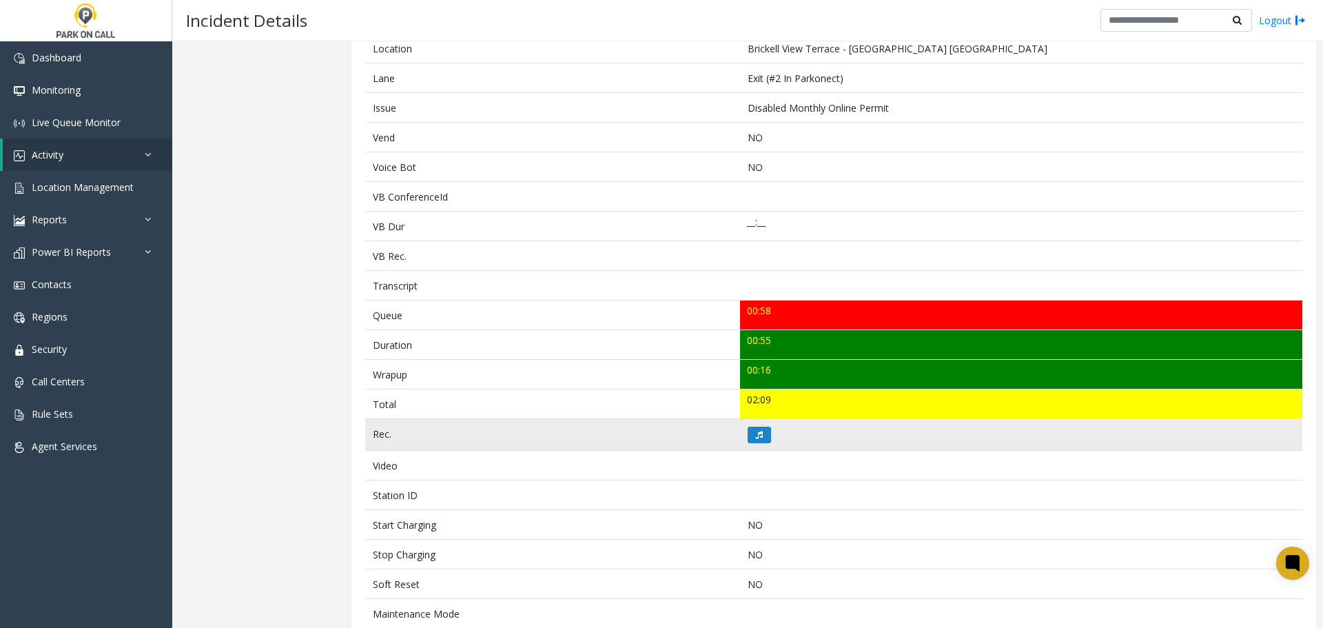
scroll to position [345, 0]
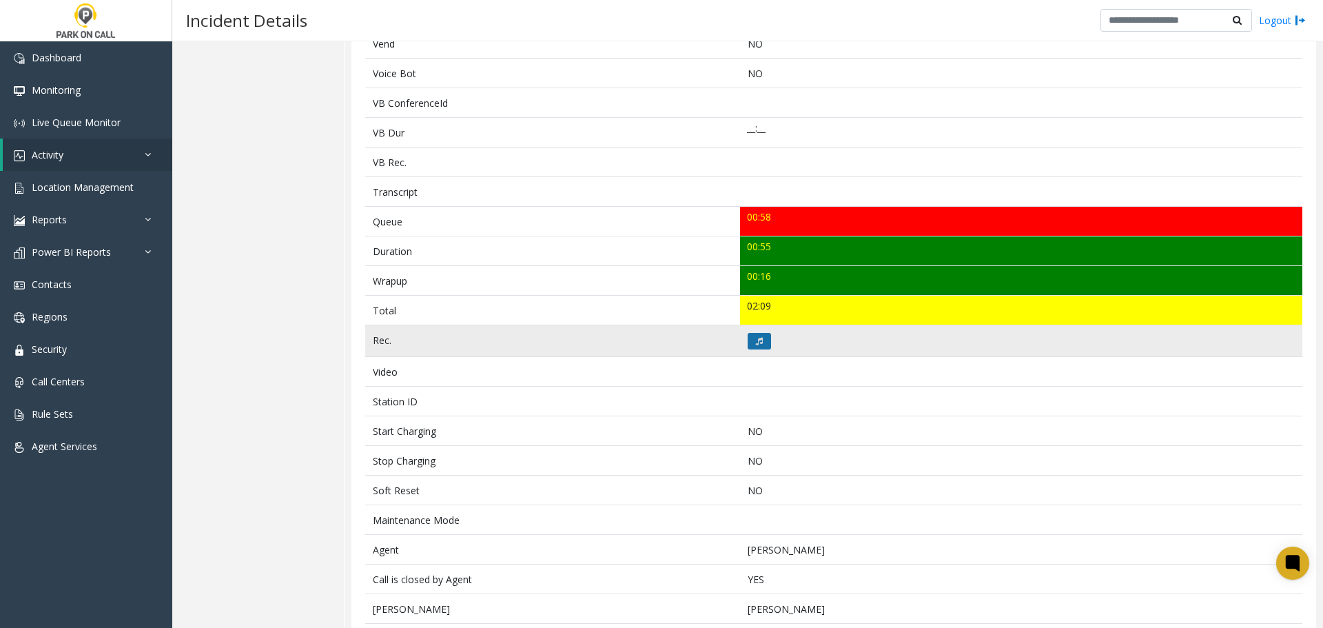
click at [761, 341] on button at bounding box center [759, 341] width 23 height 17
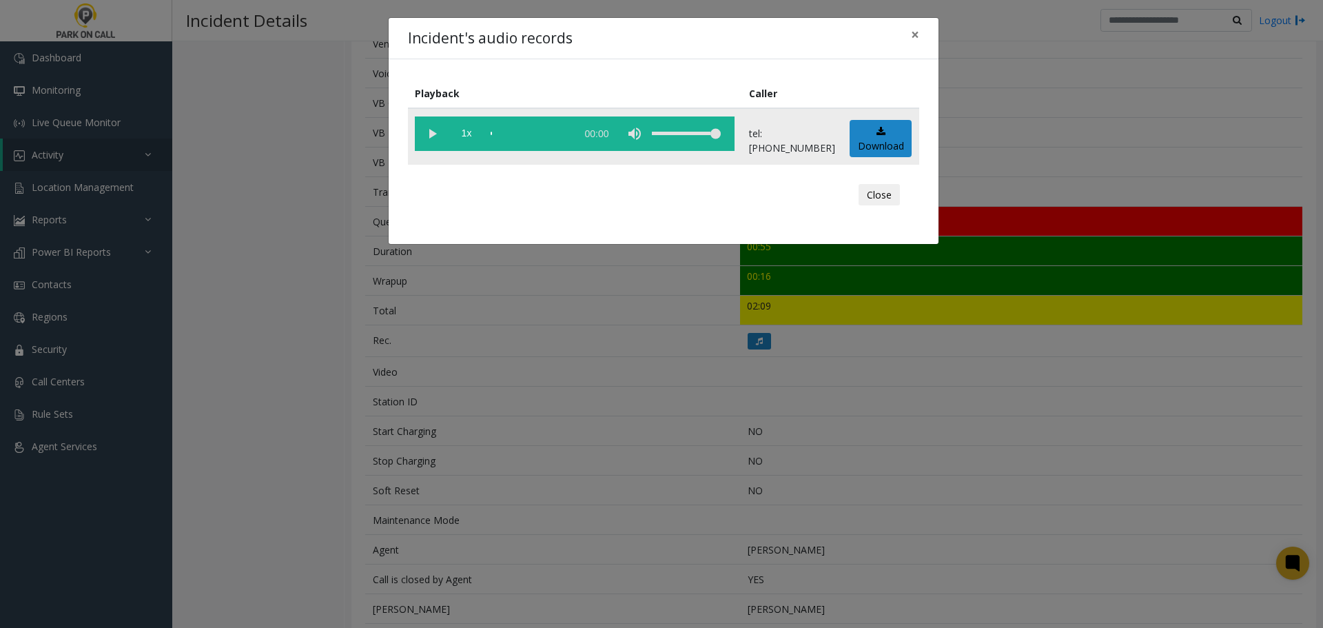
click at [443, 135] on vg-play-pause at bounding box center [432, 133] width 34 height 34
click at [461, 428] on div "Incident's audio records × Playback Caller 1x 01:01 tel:[PHONE_NUMBER] Download…" at bounding box center [661, 314] width 1323 height 628
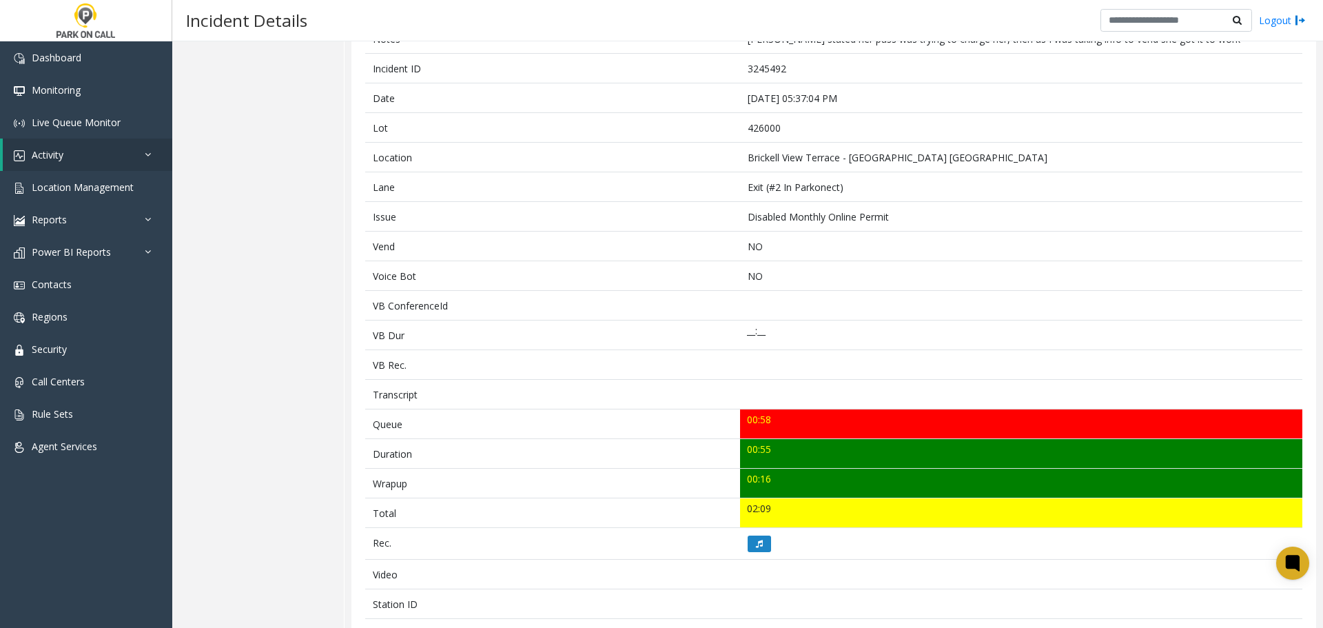
scroll to position [0, 0]
